Goal: Task Accomplishment & Management: Manage account settings

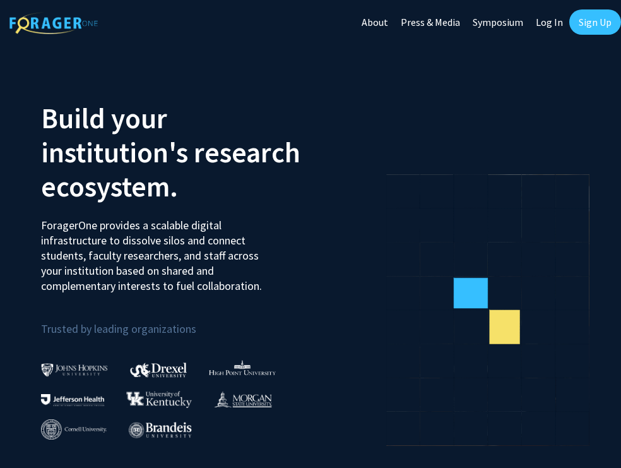
click at [548, 16] on link "Log In" at bounding box center [550, 22] width 40 height 44
select select
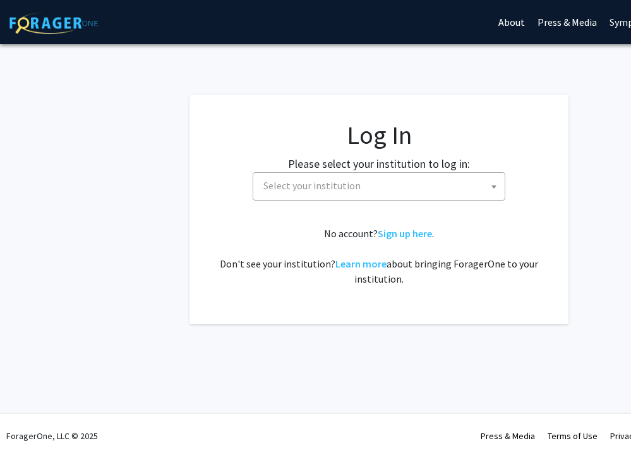
click at [361, 185] on span "Select your institution" at bounding box center [381, 186] width 246 height 26
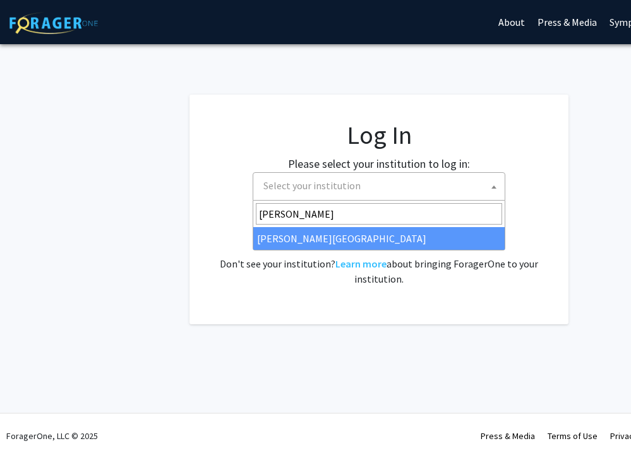
type input "[PERSON_NAME]"
select select "24"
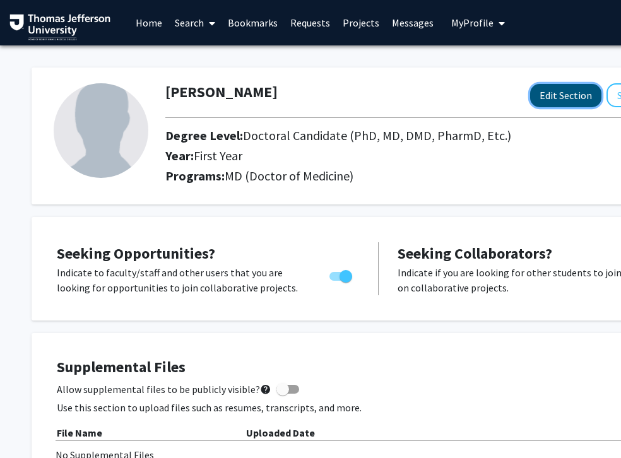
click at [541, 103] on button "Edit Section" at bounding box center [565, 95] width 71 height 23
select select "first_year"
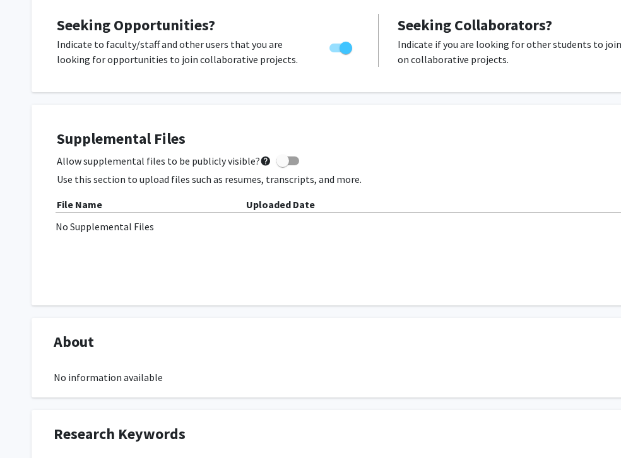
scroll to position [429, 0]
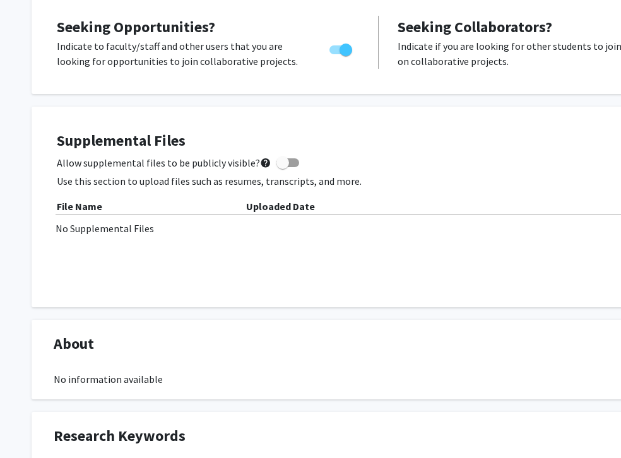
click at [139, 215] on div "File Name Uploaded Date No Supplemental Files" at bounding box center [379, 217] width 644 height 37
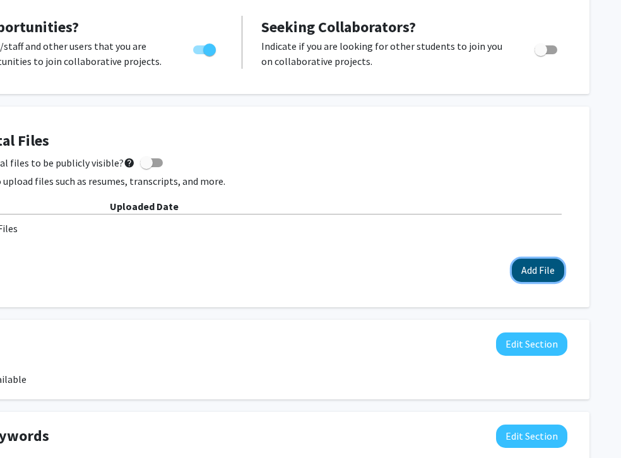
click at [526, 274] on button "Add File" at bounding box center [538, 270] width 52 height 23
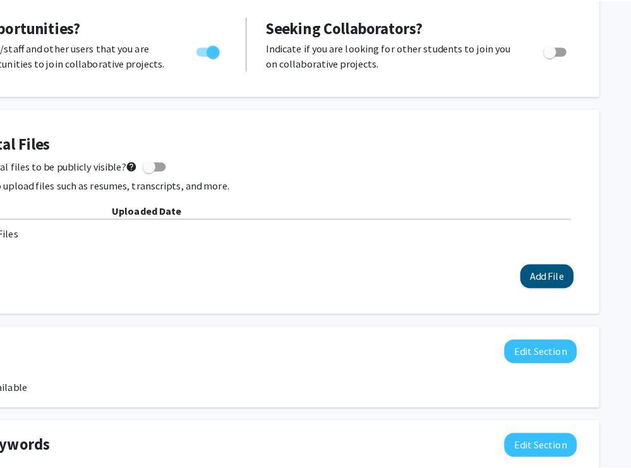
scroll to position [429, 127]
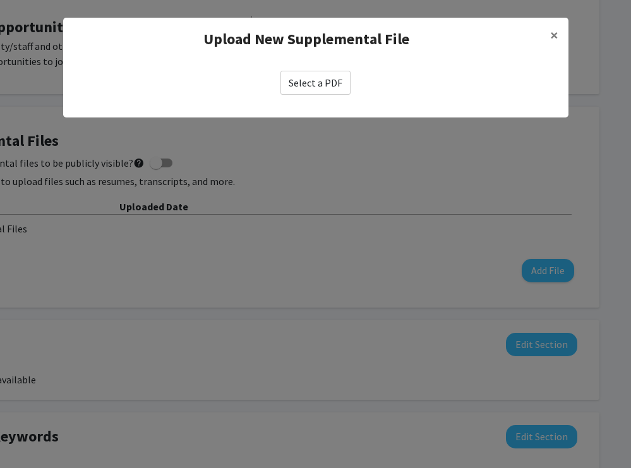
click at [309, 83] on label "Select a PDF" at bounding box center [315, 83] width 70 height 24
click at [0, 0] on input "Select a PDF" at bounding box center [0, 0] width 0 height 0
click at [304, 73] on label "Select a PDF" at bounding box center [315, 83] width 70 height 24
click at [0, 0] on input "Select a PDF" at bounding box center [0, 0] width 0 height 0
click at [310, 81] on label "Select a PDF" at bounding box center [315, 83] width 70 height 24
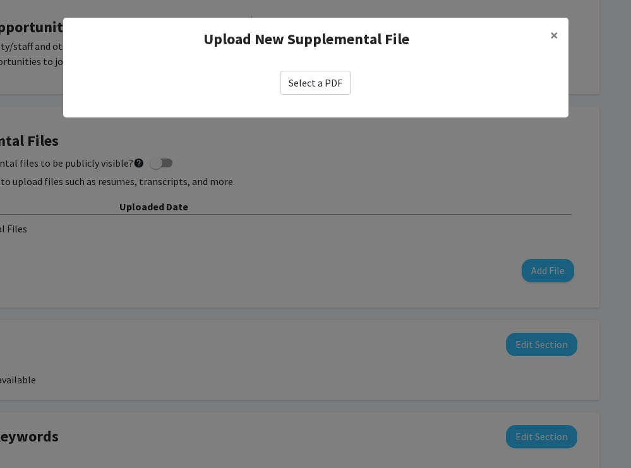
click at [0, 0] on input "Select a PDF" at bounding box center [0, 0] width 0 height 0
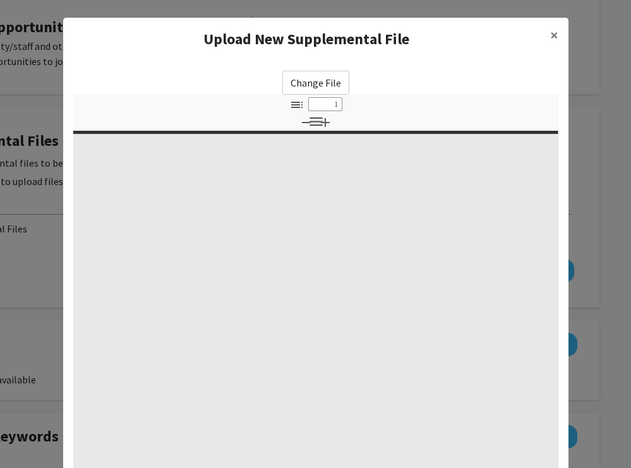
select select "custom"
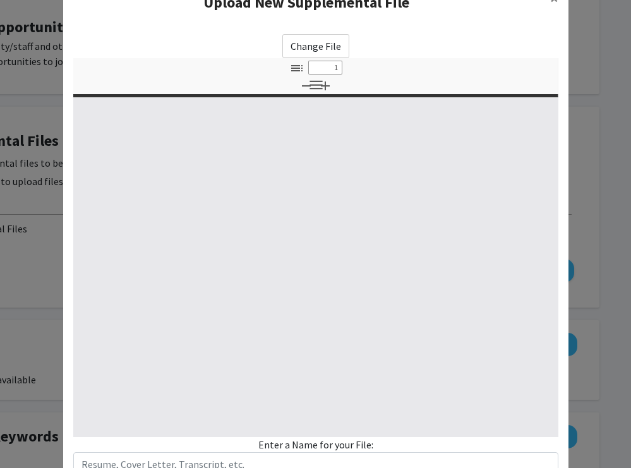
type input "0"
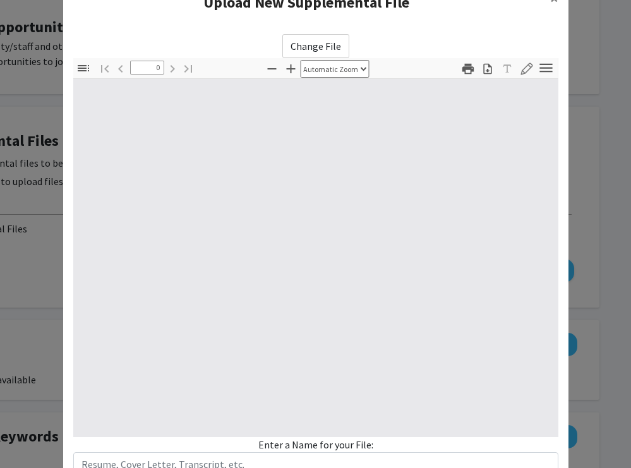
select select "custom"
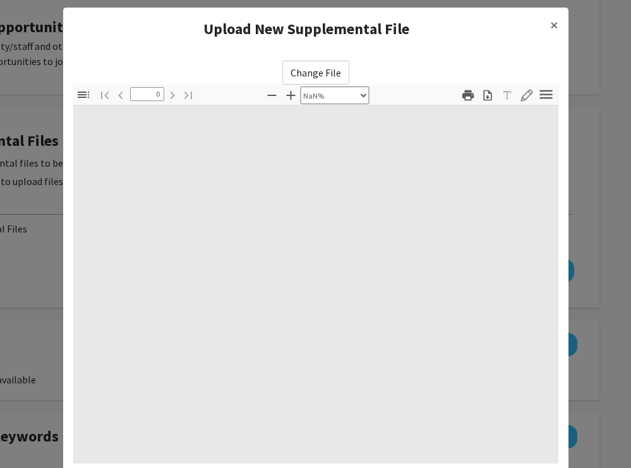
scroll to position [0, 0]
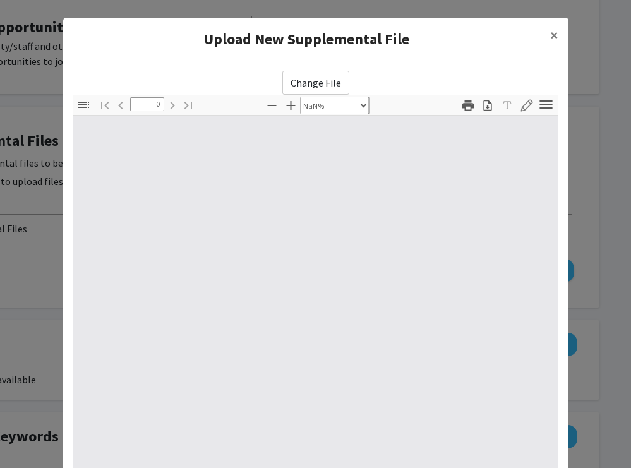
type input "1"
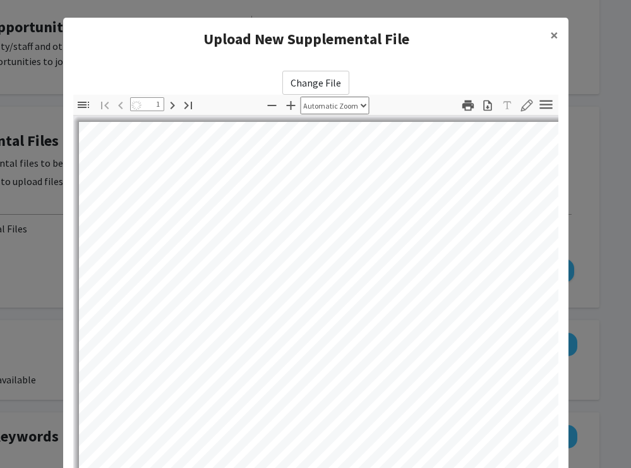
select select "auto"
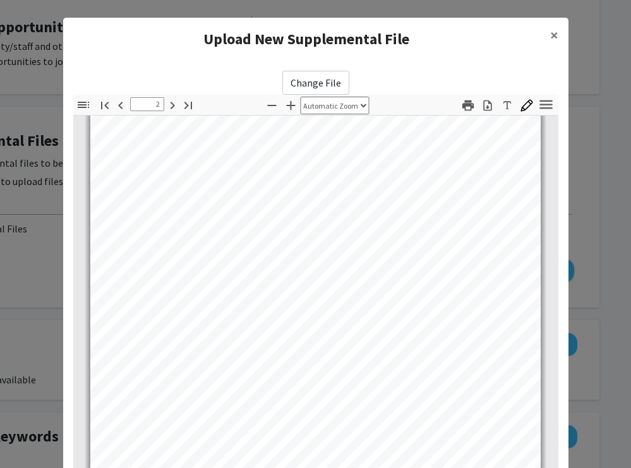
scroll to position [417, 0]
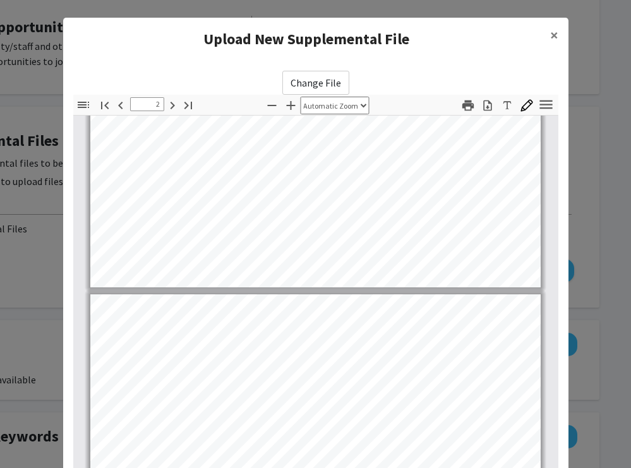
type input "1"
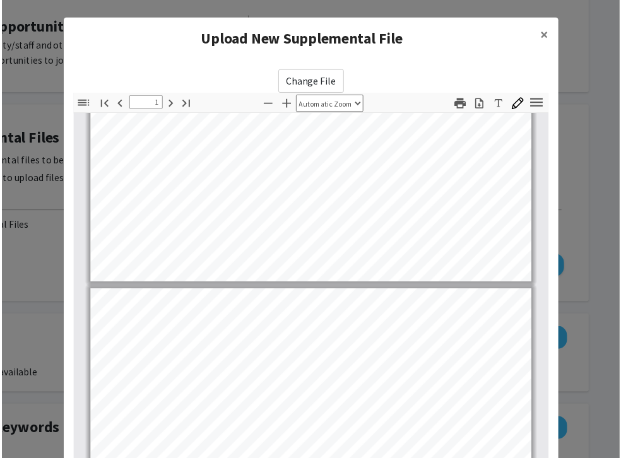
scroll to position [0, 0]
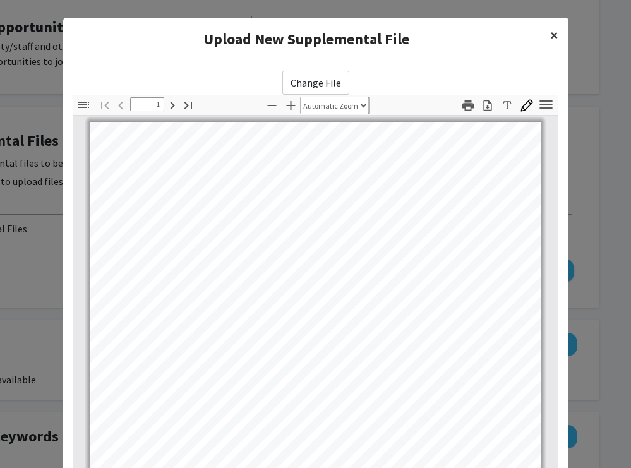
click at [550, 35] on span "×" at bounding box center [554, 35] width 8 height 20
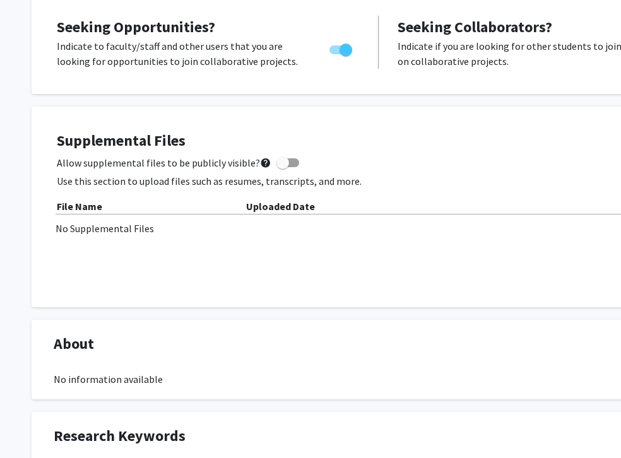
scroll to position [429, 136]
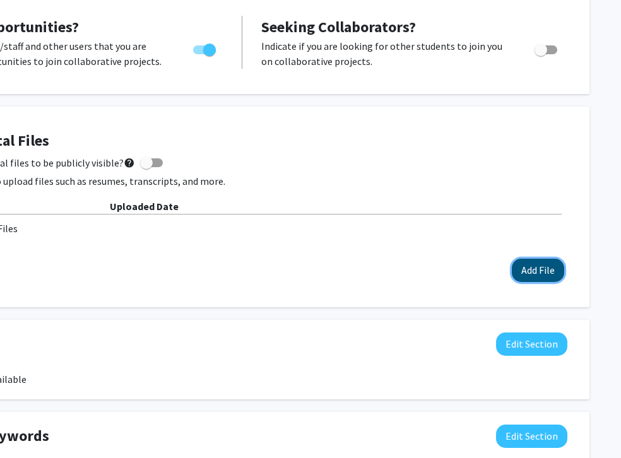
click at [519, 264] on button "Add File" at bounding box center [538, 270] width 52 height 23
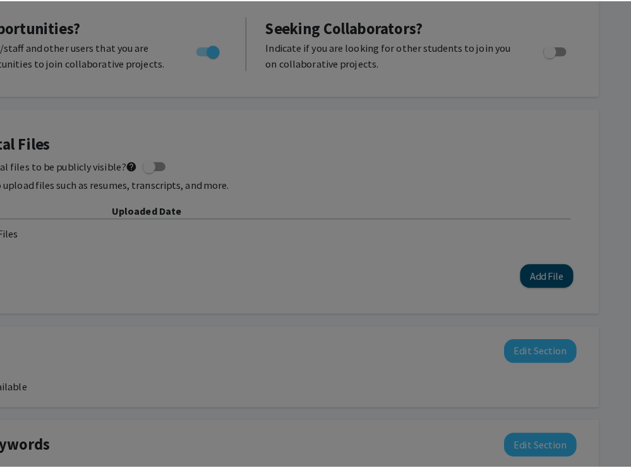
scroll to position [429, 127]
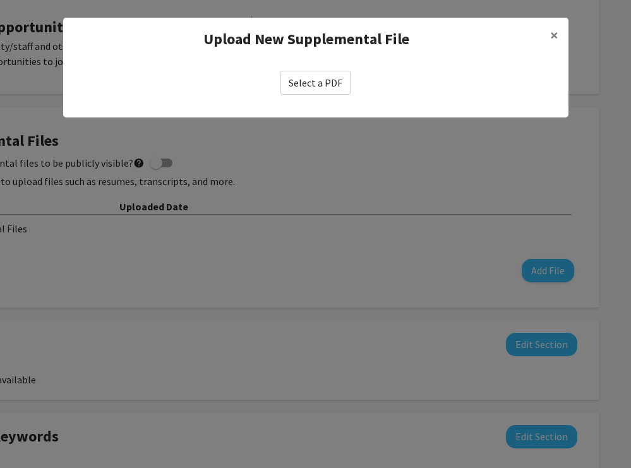
click at [331, 80] on label "Select a PDF" at bounding box center [315, 83] width 70 height 24
click at [0, 0] on input "Select a PDF" at bounding box center [0, 0] width 0 height 0
select select "custom"
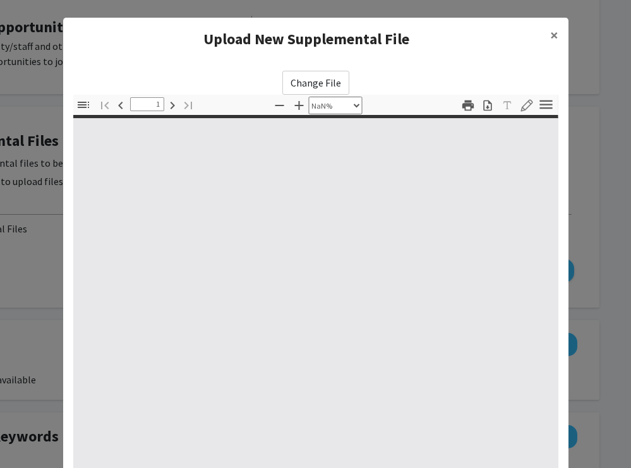
type input "0"
select select "custom"
type input "1"
select select "auto"
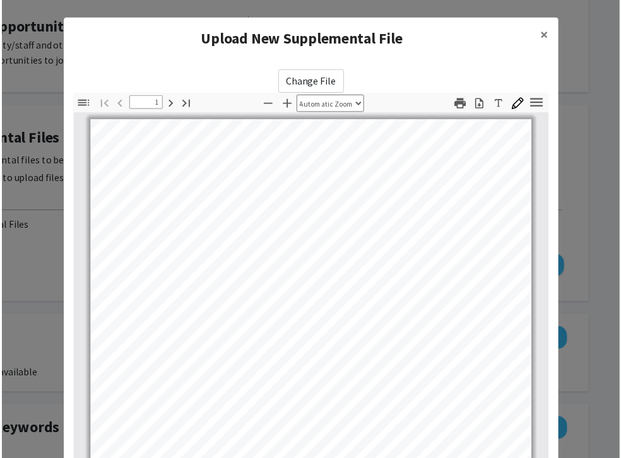
scroll to position [130, 0]
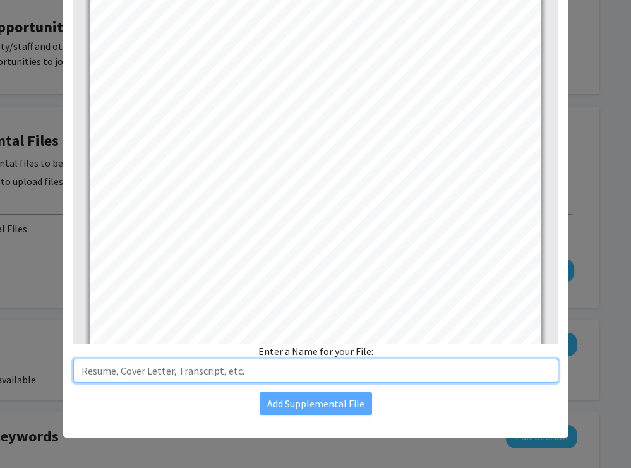
click at [316, 371] on input "text" at bounding box center [315, 371] width 485 height 24
type input "CV"
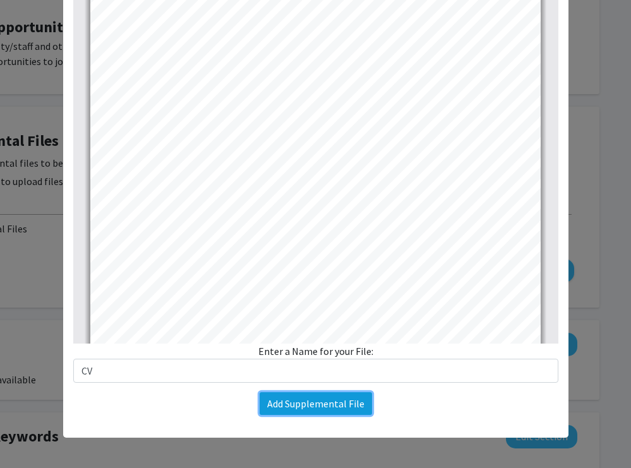
click at [319, 400] on button "Add Supplemental File" at bounding box center [315, 403] width 112 height 23
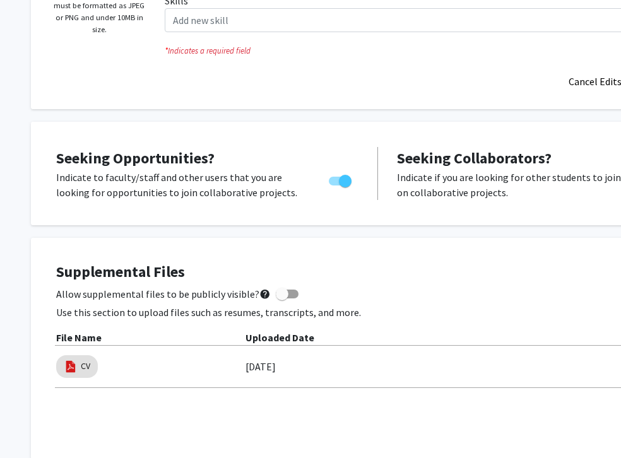
scroll to position [297, 0]
click at [290, 293] on span at bounding box center [287, 294] width 23 height 9
click at [283, 299] on input "Allow supplemental files to be publicly visible? help" at bounding box center [282, 299] width 1 height 1
checkbox input "true"
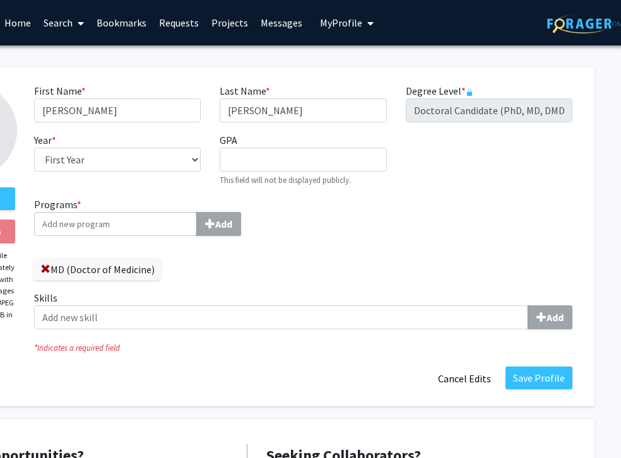
scroll to position [0, 136]
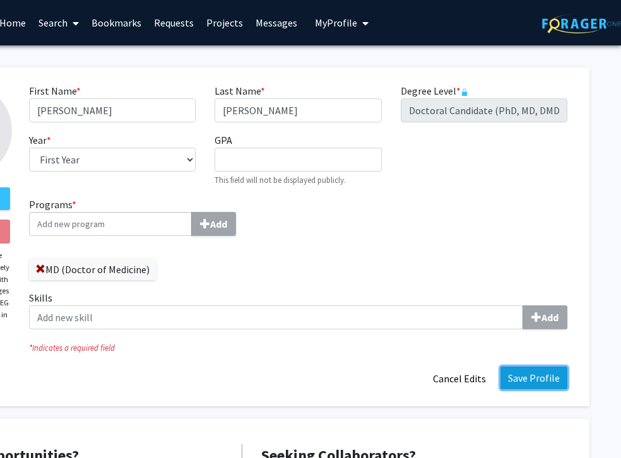
click at [525, 379] on button "Save Profile" at bounding box center [534, 378] width 67 height 23
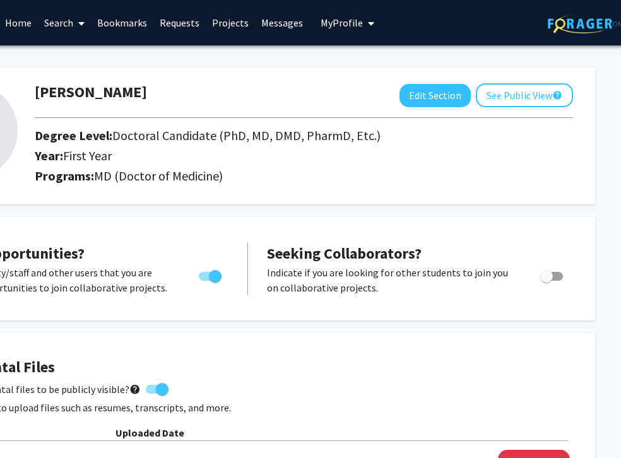
scroll to position [0, 129]
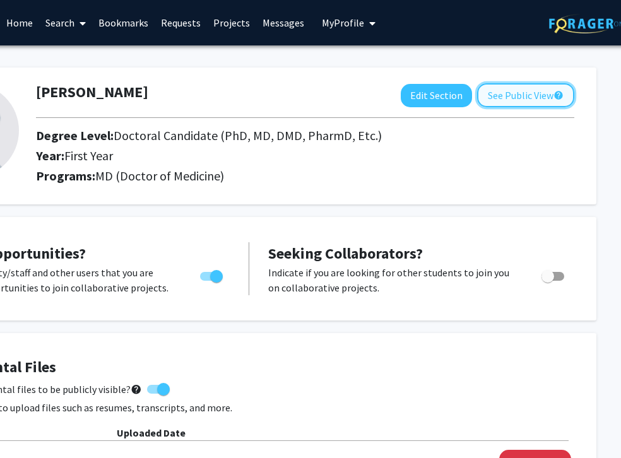
click at [485, 100] on button "See Public View help" at bounding box center [525, 95] width 97 height 24
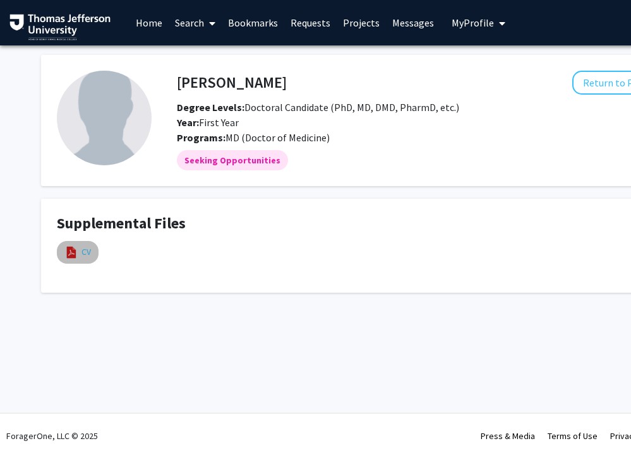
click at [81, 247] on link "CV" at bounding box center [85, 252] width 9 height 13
select select "custom"
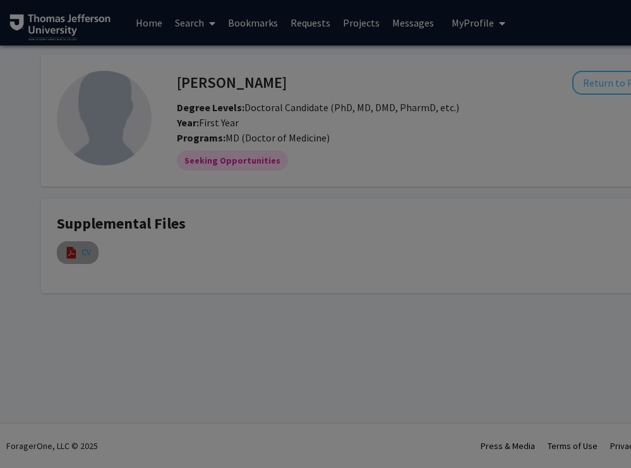
type input "0"
select select "custom"
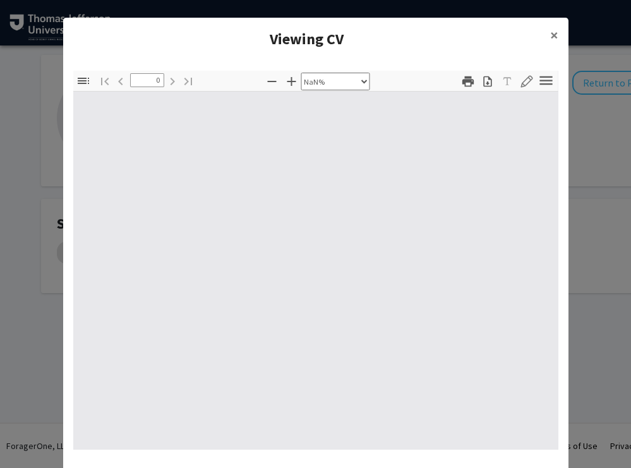
type input "1"
select select "auto"
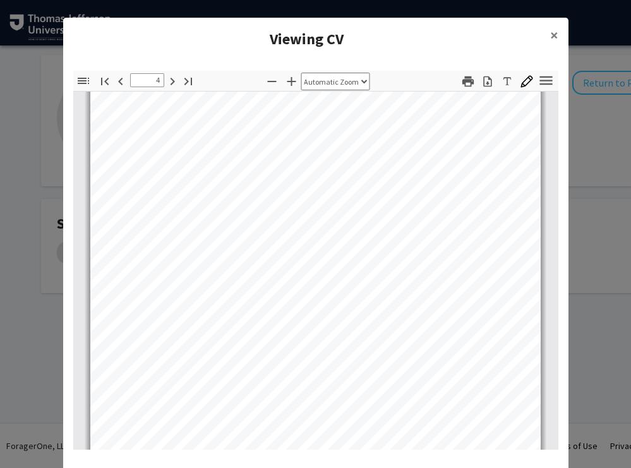
type input "5"
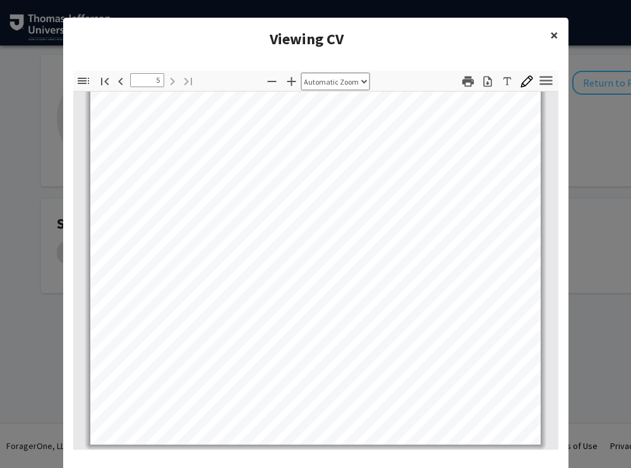
click at [550, 36] on span "×" at bounding box center [554, 35] width 8 height 20
